Goal: Find specific page/section: Find specific page/section

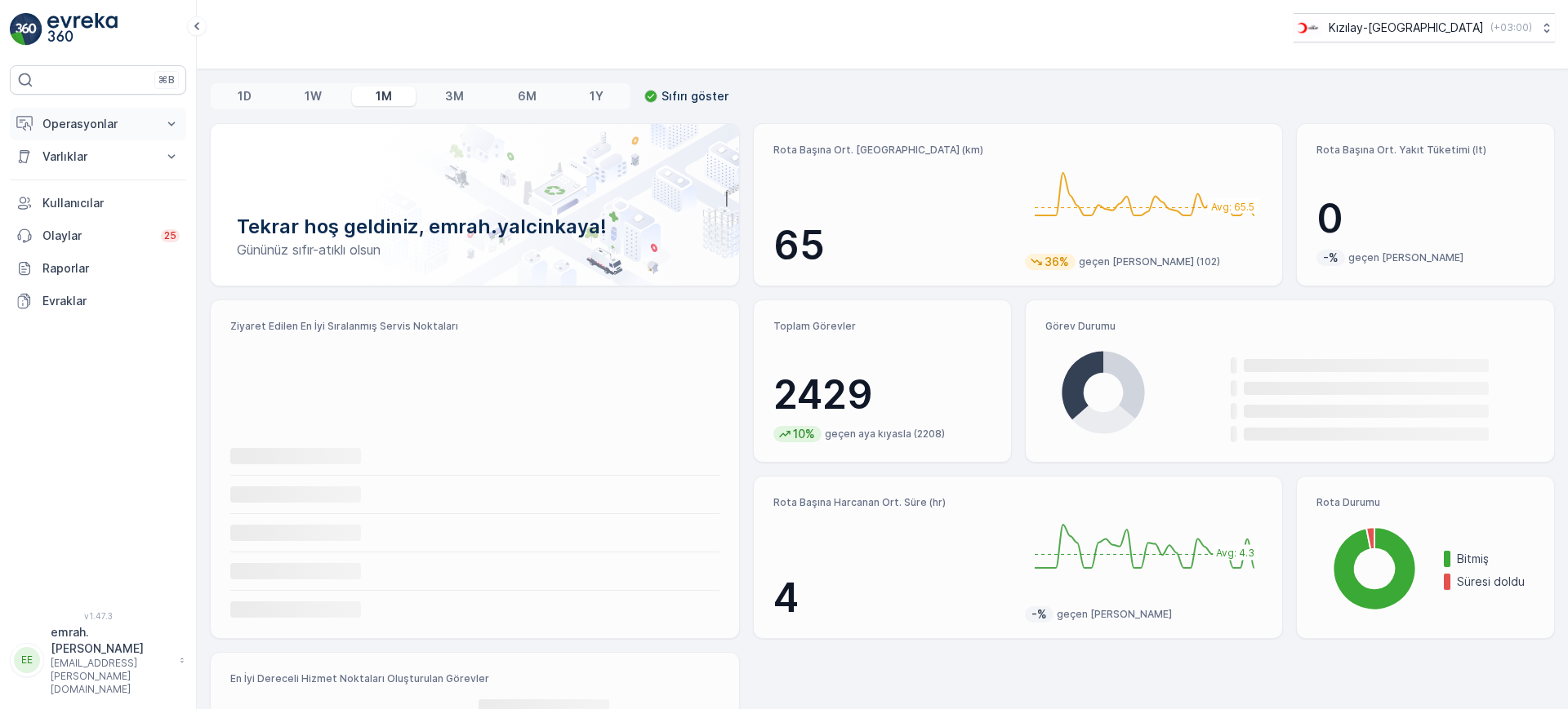
click at [80, 126] on p "Operasyonlar" at bounding box center [97, 124] width 111 height 16
click at [63, 191] on p "Routes & Tasks" at bounding box center [84, 198] width 84 height 16
